Goal: Task Accomplishment & Management: Use online tool/utility

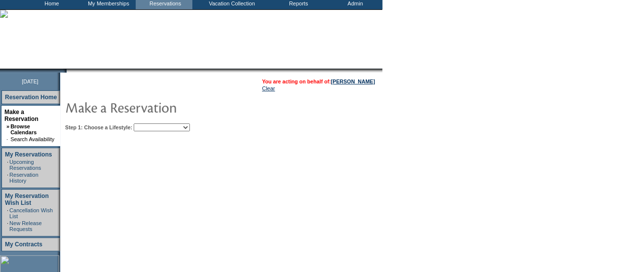
scroll to position [58, 0]
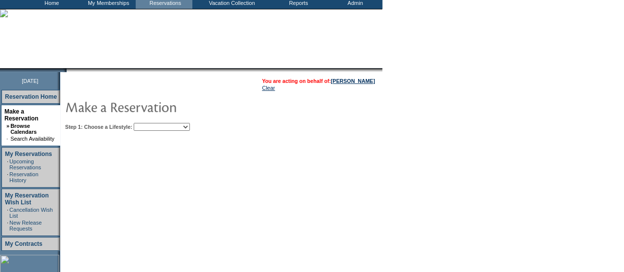
click at [171, 125] on select "Beach Leisure Metropolitan Mountain OIAL for Adventure OIAL for Couples OIAL fo…" at bounding box center [162, 127] width 56 height 8
select select "Metropolitan"
click at [150, 123] on select "Beach Leisure Metropolitan Mountain OIAL for Adventure OIAL for Couples OIAL fo…" at bounding box center [162, 127] width 56 height 8
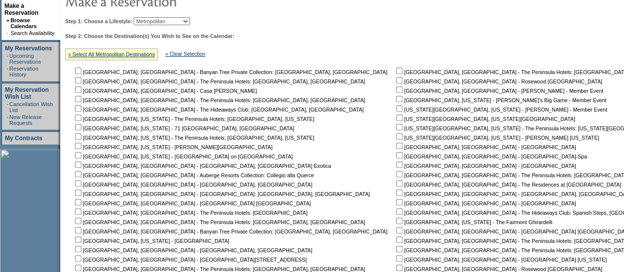
scroll to position [215, 0]
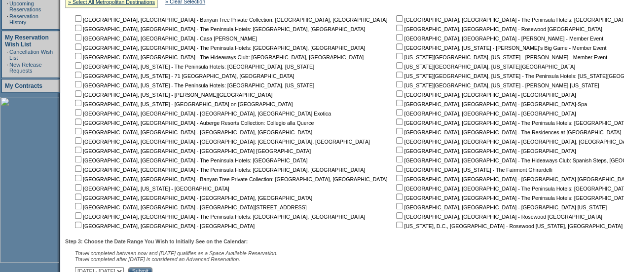
click at [396, 68] on input "checkbox" at bounding box center [399, 65] width 6 height 6
checkbox input "true"
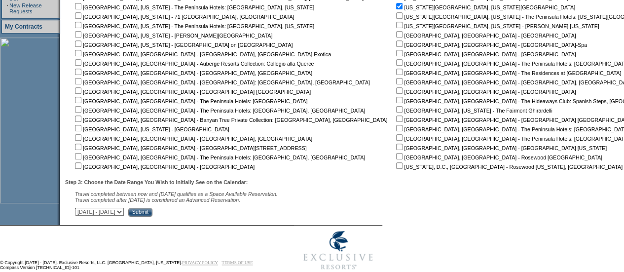
scroll to position [277, 0]
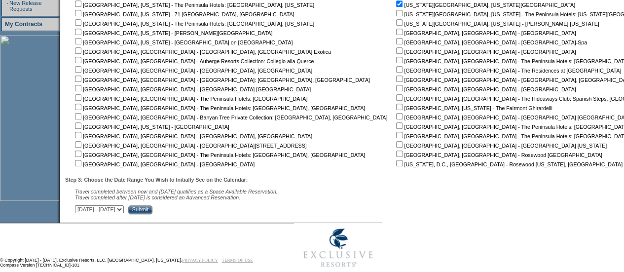
click at [124, 212] on select "September 30, 2025 - November 14, 2025 November 15, 2025 - December 29, 2025 De…" at bounding box center [99, 209] width 49 height 8
click at [80, 207] on select "September 30, 2025 - November 14, 2025 November 15, 2025 - December 29, 2025 De…" at bounding box center [99, 209] width 49 height 8
click at [124, 213] on select "September 30, 2025 - November 14, 2025 November 15, 2025 - December 29, 2025 De…" at bounding box center [99, 209] width 49 height 8
select select "8/12/2026|9/25/2026"
click at [80, 207] on select "September 30, 2025 - November 14, 2025 November 15, 2025 - December 29, 2025 De…" at bounding box center [99, 209] width 49 height 8
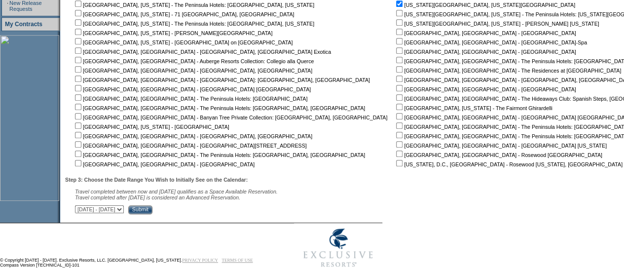
click at [152, 211] on input "Submit" at bounding box center [140, 209] width 24 height 9
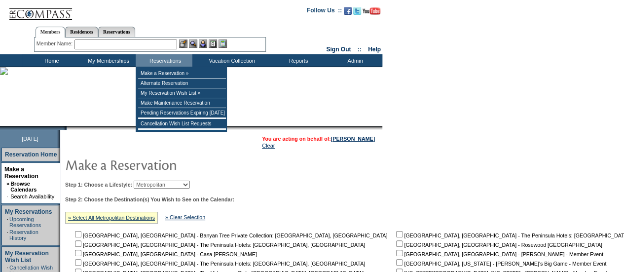
click at [156, 45] on input "text" at bounding box center [125, 44] width 103 height 10
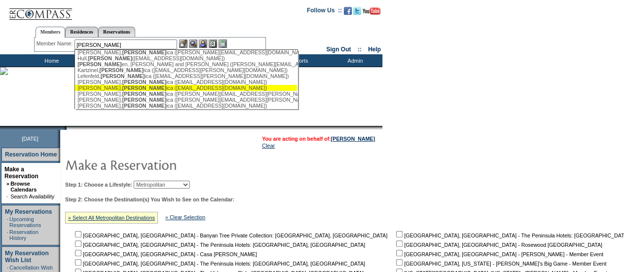
scroll to position [98, 0]
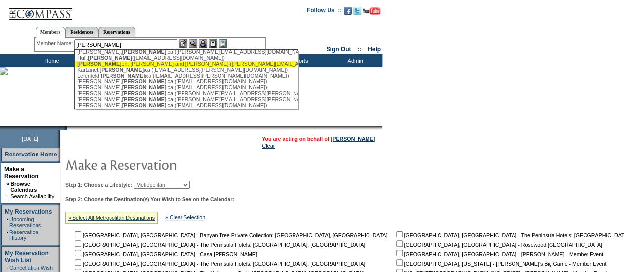
drag, startPoint x: 137, startPoint y: 69, endPoint x: 125, endPoint y: 68, distance: 11.8
click at [125, 67] on div "Jess en, Jean and John (jean@jessenfamily.us)" at bounding box center [185, 64] width 217 height 6
type input "Jessen, Jean and John (jean@jessenfamily.us)"
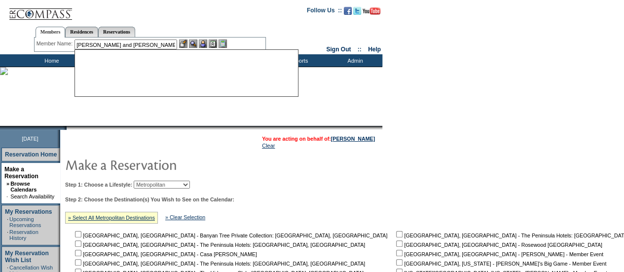
scroll to position [0, 0]
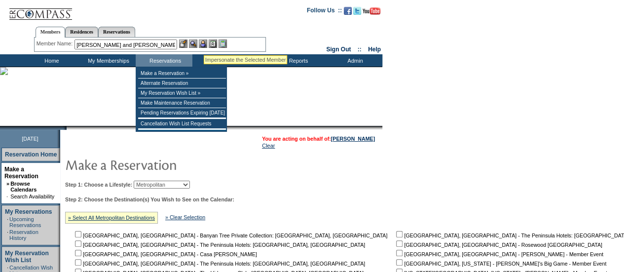
click at [204, 43] on img at bounding box center [203, 43] width 8 height 8
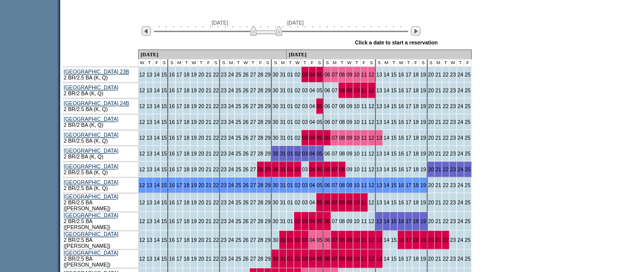
scroll to position [523, 0]
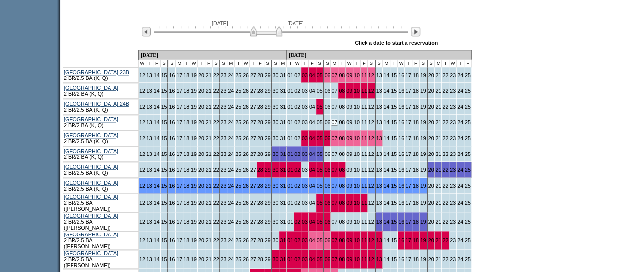
click at [331, 125] on link "07" at bounding box center [334, 122] width 6 height 6
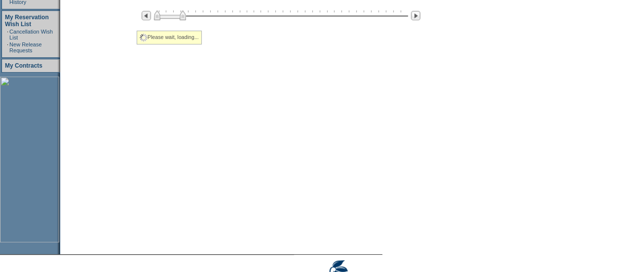
select select "Metropolitan"
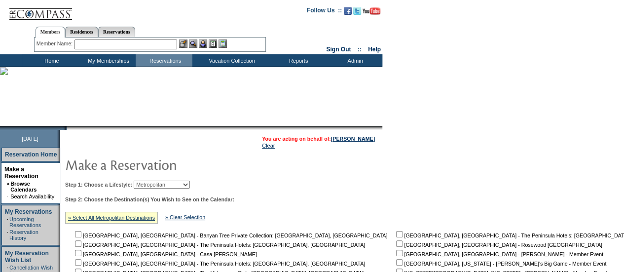
click at [141, 40] on input "text" at bounding box center [125, 44] width 103 height 10
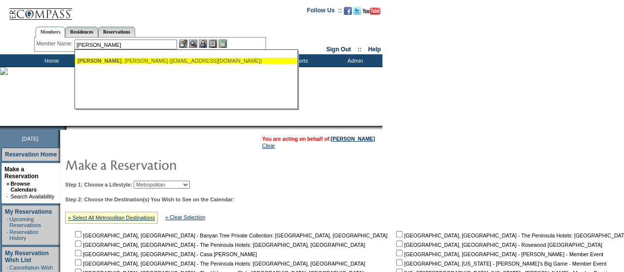
click at [131, 59] on div "[PERSON_NAME] ([EMAIL_ADDRESS][DOMAIN_NAME])" at bounding box center [185, 61] width 217 height 6
type input "[PERSON_NAME] ([EMAIL_ADDRESS][DOMAIN_NAME])"
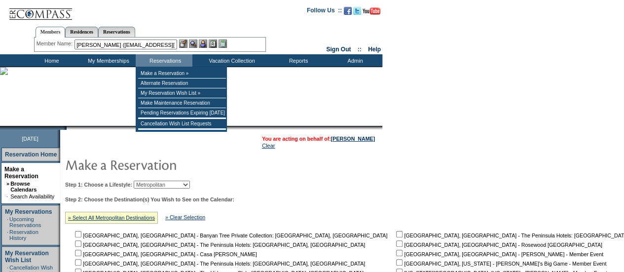
click at [206, 42] on img at bounding box center [203, 43] width 8 height 8
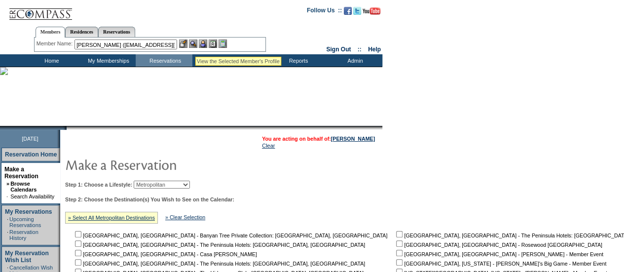
click at [195, 45] on img at bounding box center [193, 43] width 8 height 8
